Goal: Book appointment/travel/reservation

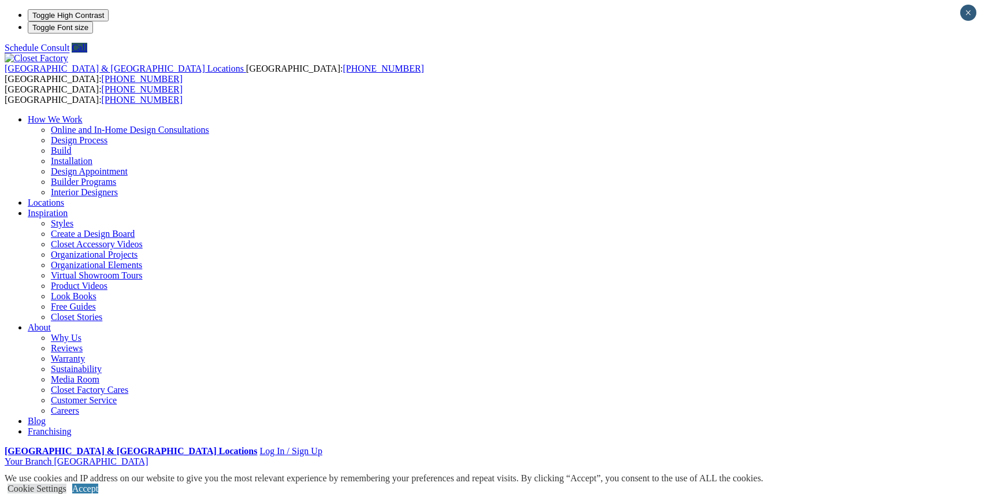
click at [209, 125] on link "Online and In-Home Design Consultations" at bounding box center [130, 130] width 158 height 10
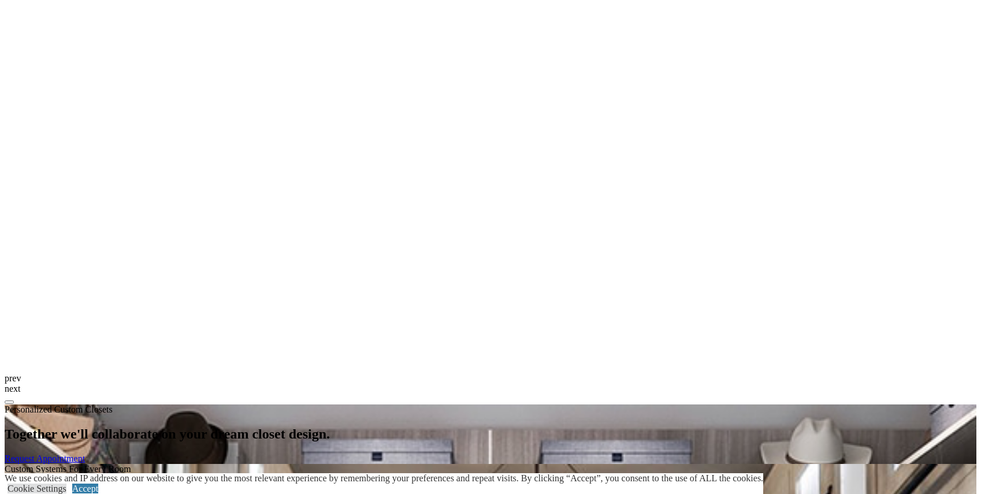
scroll to position [1298, 0]
